Goal: Information Seeking & Learning: Learn about a topic

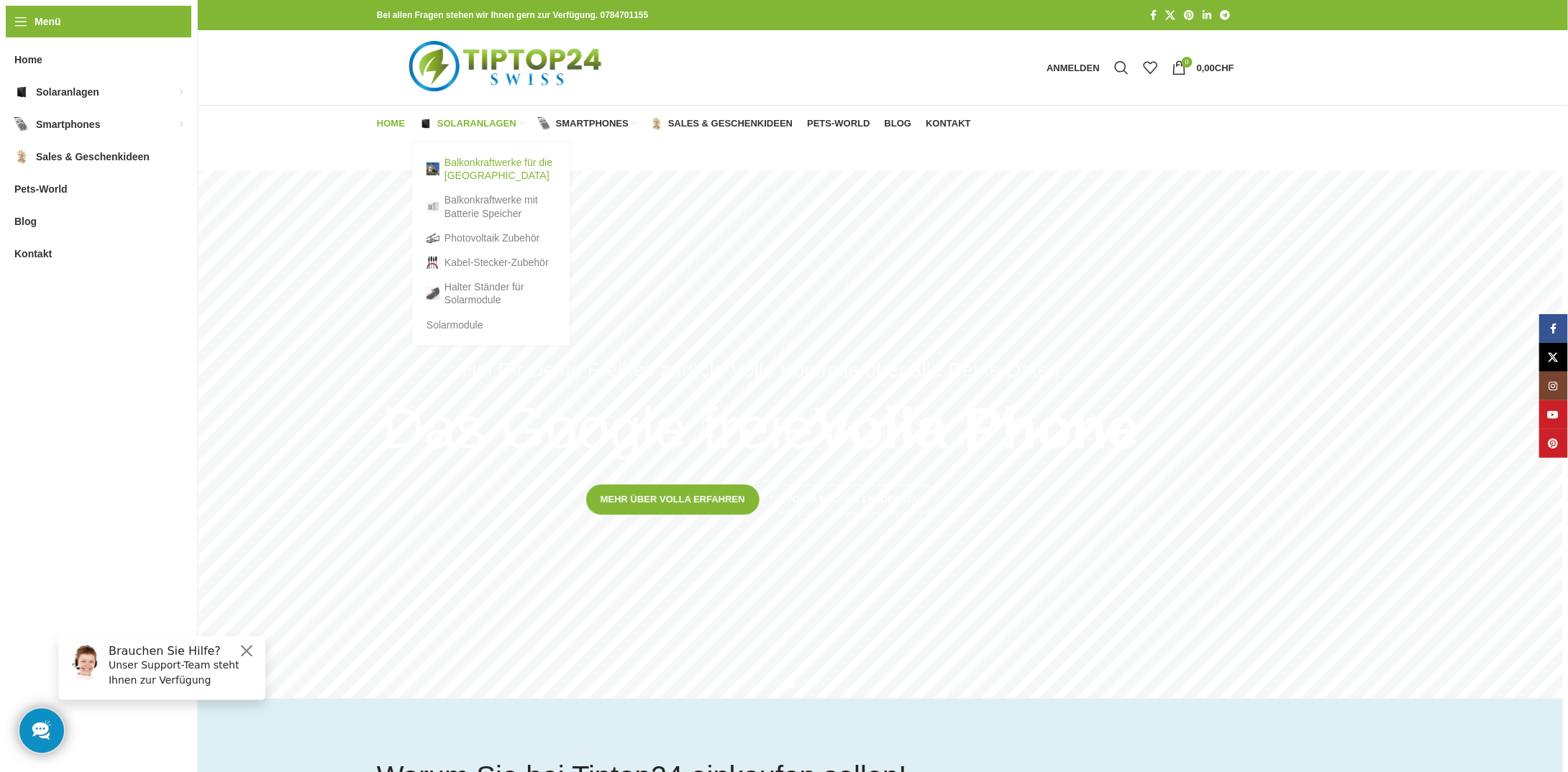
click at [495, 165] on link "Balkonkraftwerke für die [GEOGRAPHIC_DATA]" at bounding box center [492, 169] width 130 height 37
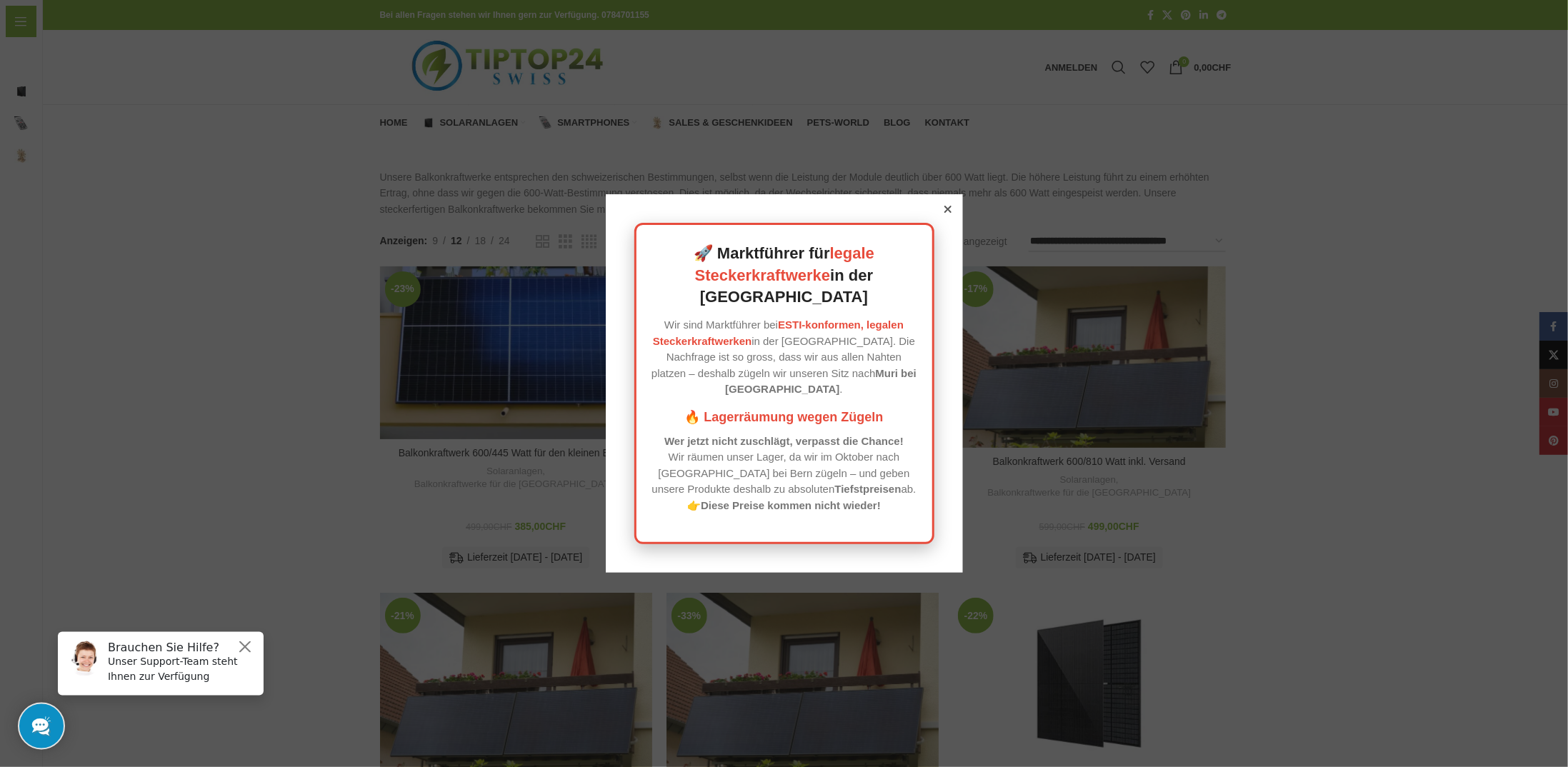
click at [944, 213] on icon at bounding box center [948, 209] width 7 height 7
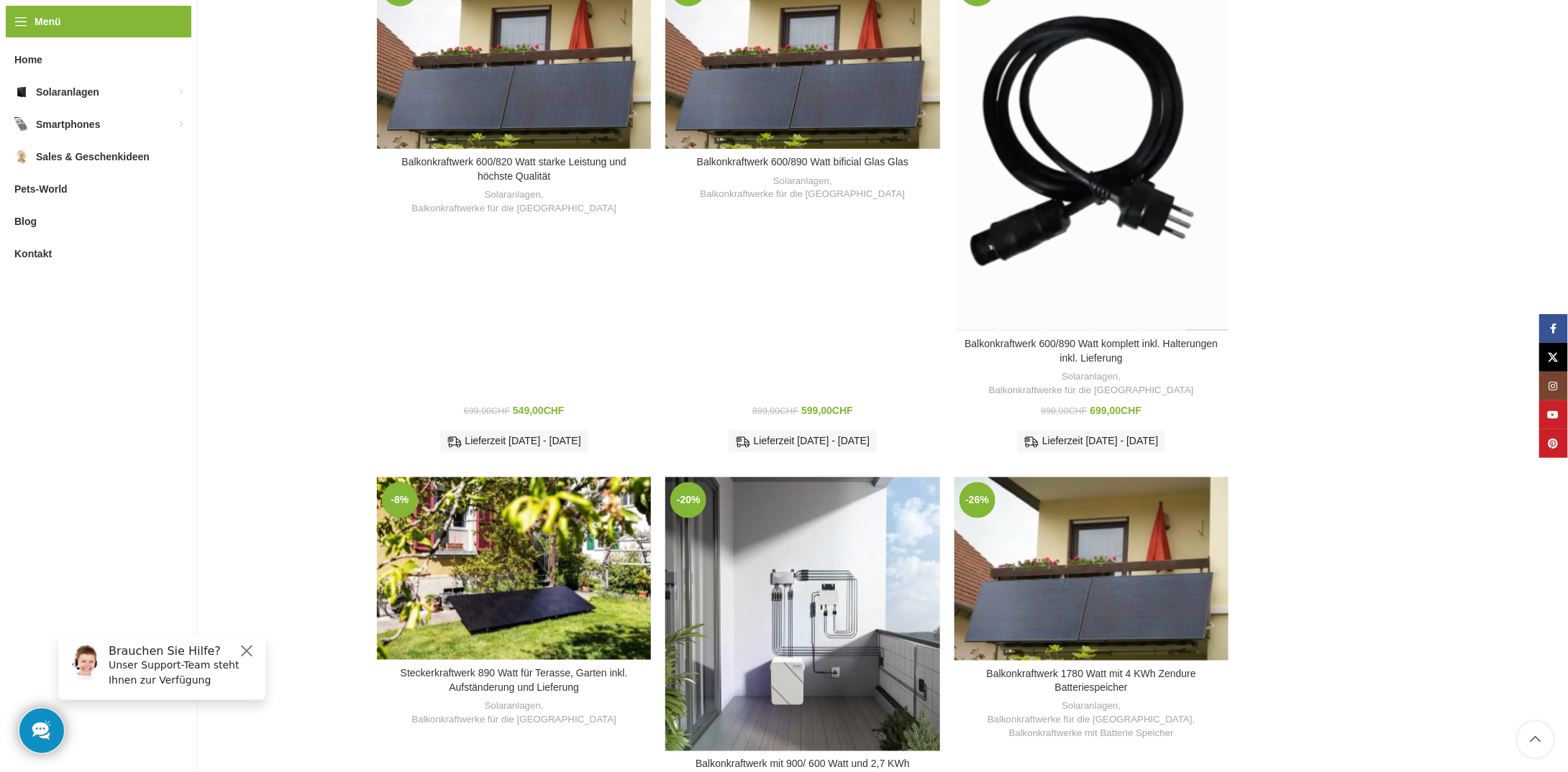
scroll to position [647, 0]
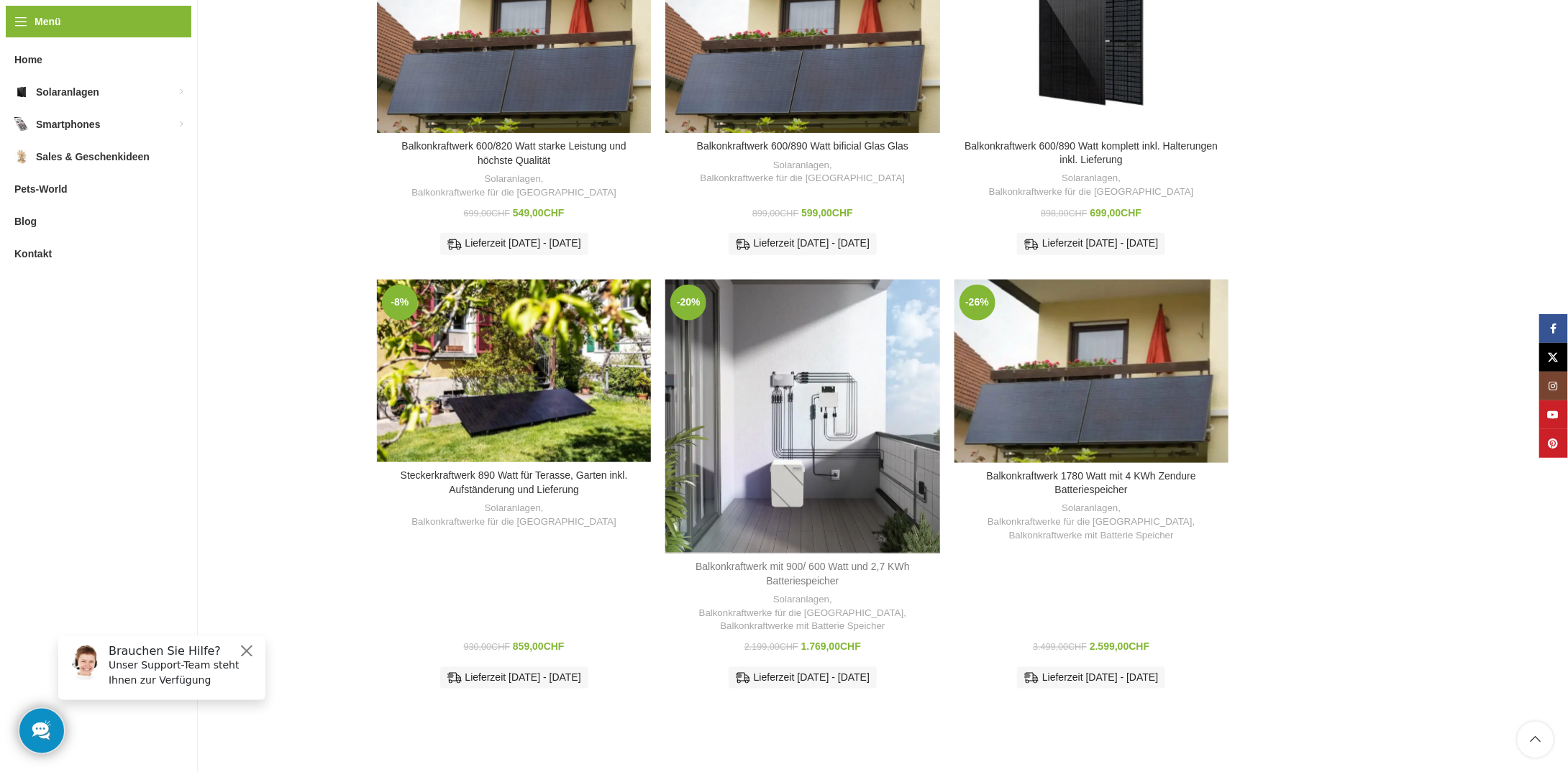
click at [837, 561] on link "Balkonkraftwerk mit 900/ 600 Watt und 2,7 KWh Batteriespeicher" at bounding box center [803, 574] width 215 height 26
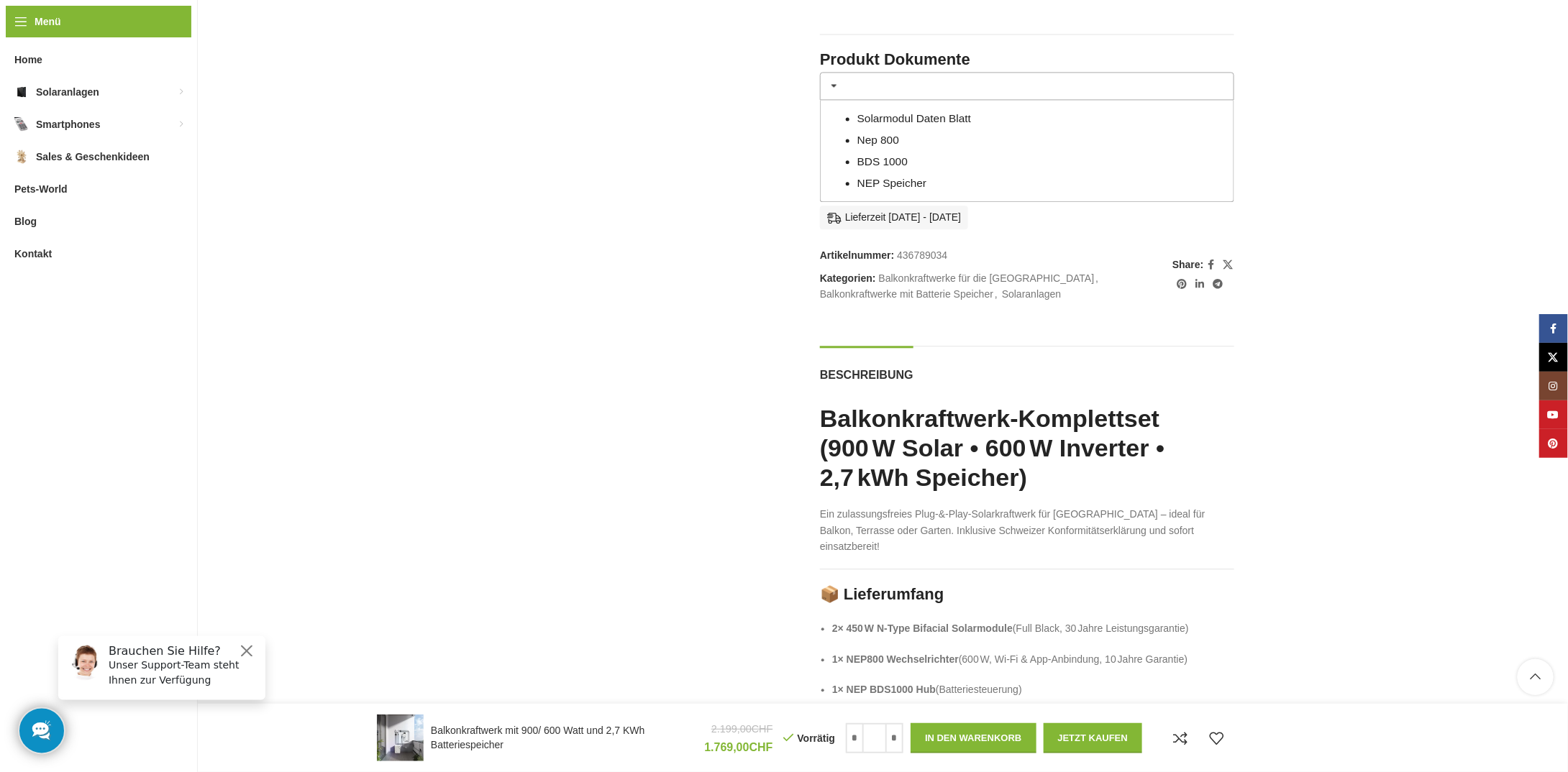
scroll to position [1582, 0]
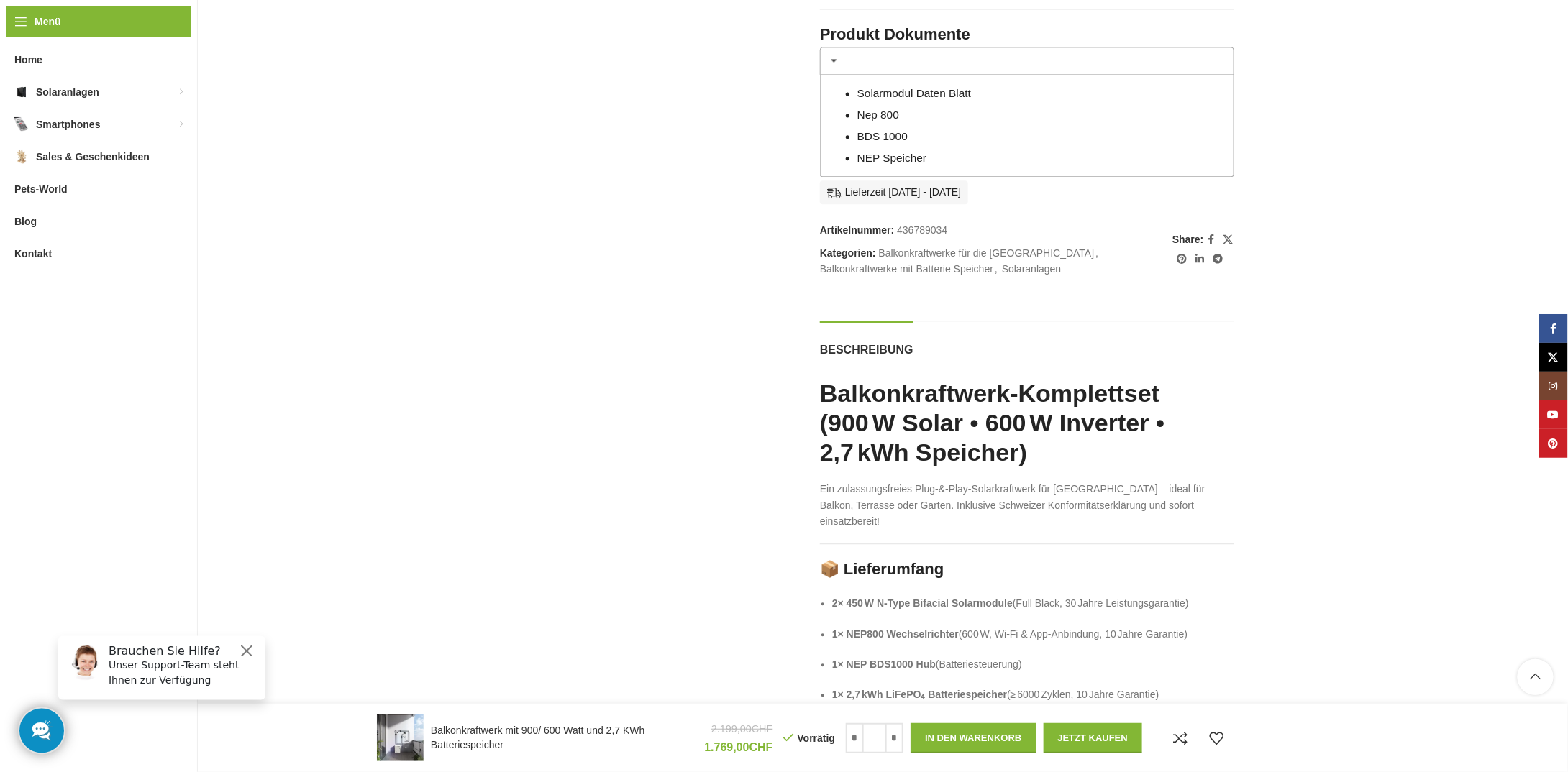
click at [887, 134] on link "BDS 1000" at bounding box center [882, 136] width 50 height 12
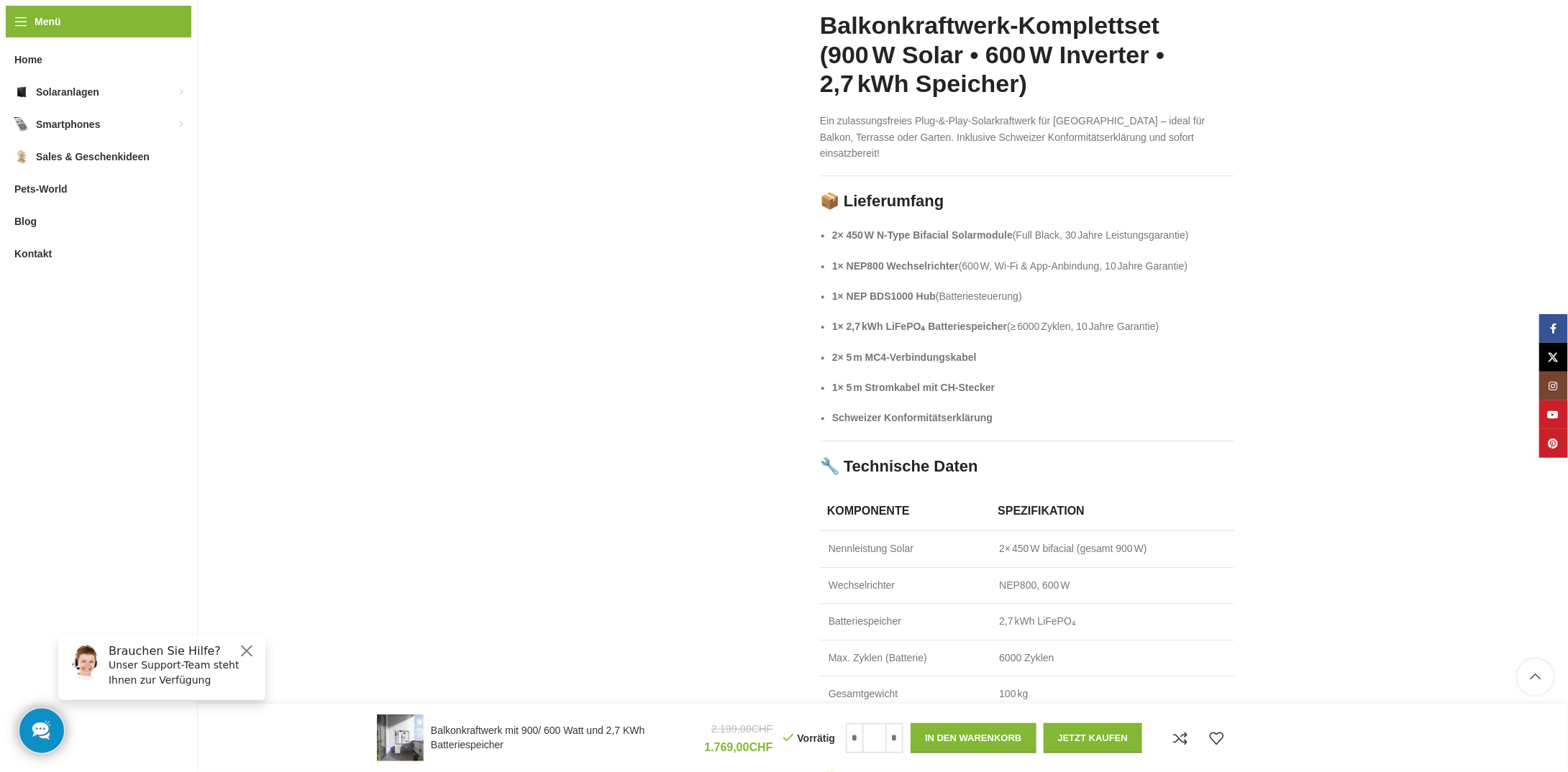
scroll to position [1869, 0]
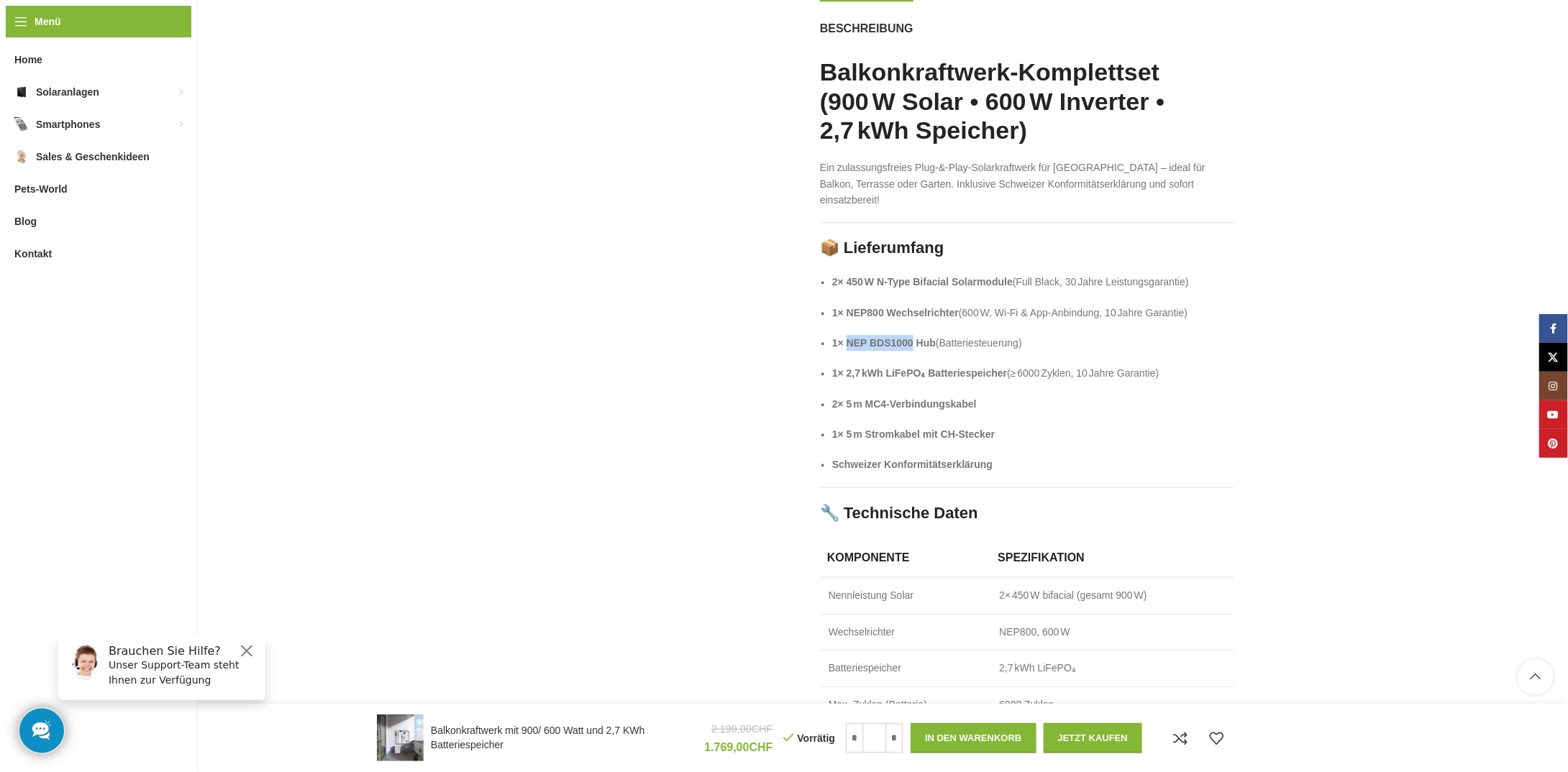
drag, startPoint x: 848, startPoint y: 325, endPoint x: 913, endPoint y: 321, distance: 65.1
click at [913, 338] on strong "1× NEP BDS1000 Hub" at bounding box center [884, 343] width 104 height 11
copy strong "NEP BDS1000"
